Goal: Task Accomplishment & Management: Manage account settings

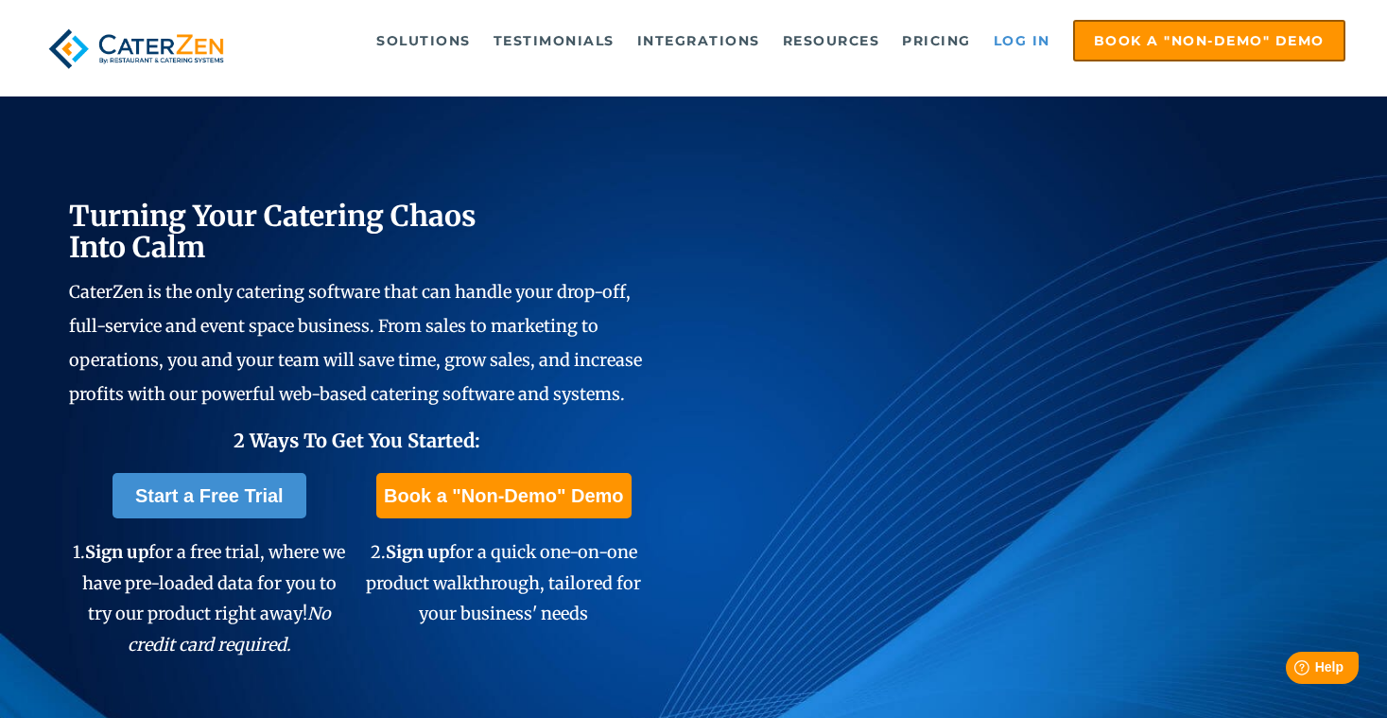
click at [1018, 40] on link "Log in" at bounding box center [1022, 41] width 76 height 38
click at [1019, 42] on link "Log in" at bounding box center [1022, 41] width 76 height 38
click at [1030, 39] on link "Log in" at bounding box center [1022, 41] width 76 height 38
